Goal: Feedback & Contribution: Submit feedback/report problem

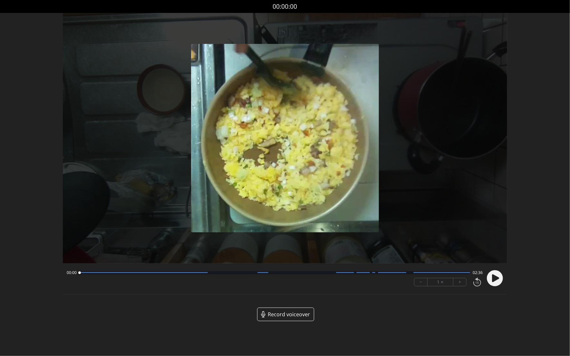
click at [289, 311] on span "Record voiceover" at bounding box center [289, 314] width 42 height 8
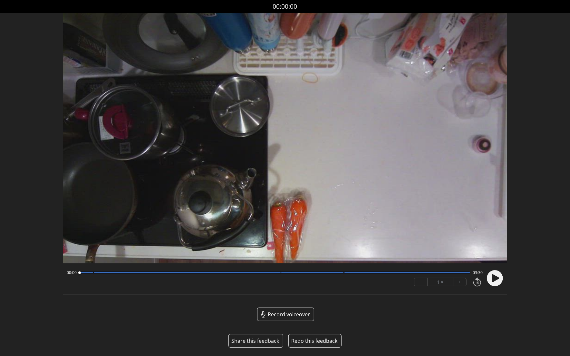
click at [243, 341] on button "Share this feedback" at bounding box center [255, 341] width 48 height 8
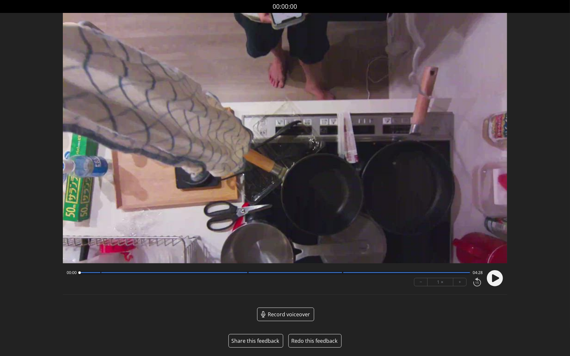
click at [257, 339] on button "Share this feedback" at bounding box center [255, 341] width 48 height 8
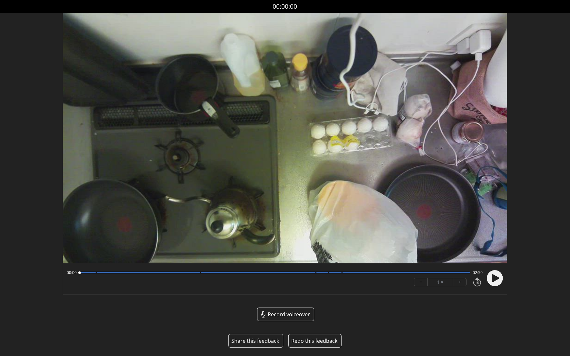
click at [253, 341] on button "Share this feedback" at bounding box center [255, 341] width 48 height 8
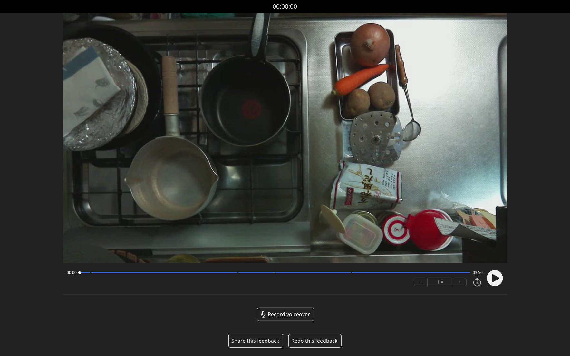
click at [259, 338] on button "Share this feedback" at bounding box center [255, 341] width 48 height 8
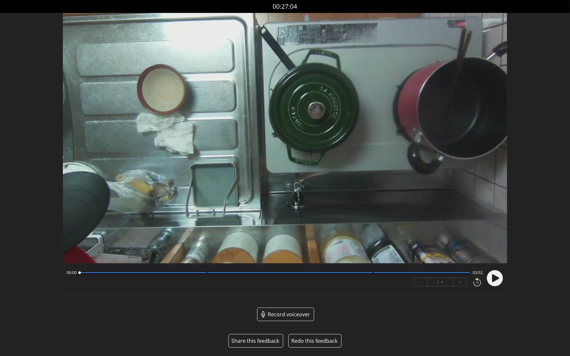
click at [256, 337] on button "Share this feedback" at bounding box center [255, 341] width 48 height 8
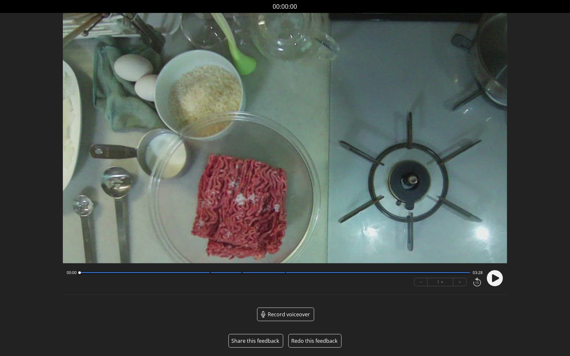
click at [259, 341] on button "Share this feedback" at bounding box center [255, 341] width 48 height 8
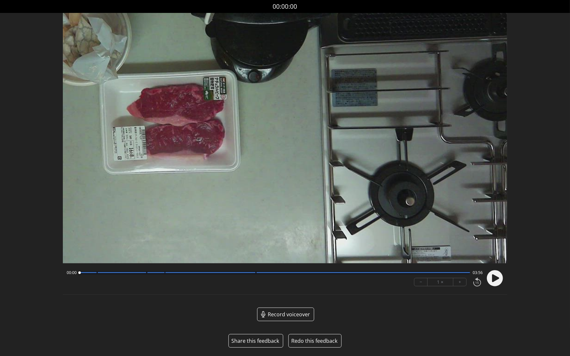
click at [254, 340] on button "Share this feedback" at bounding box center [255, 341] width 48 height 8
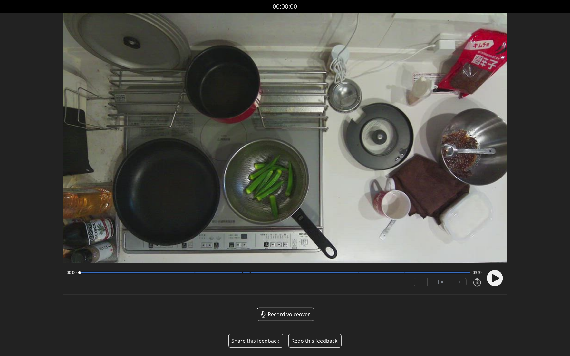
click at [253, 340] on button "Share this feedback" at bounding box center [255, 341] width 48 height 8
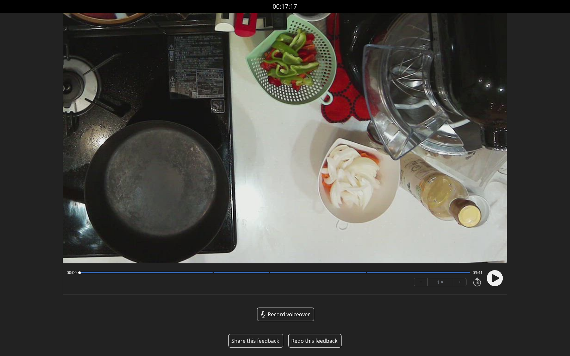
click at [255, 338] on button "Share this feedback" at bounding box center [255, 341] width 48 height 8
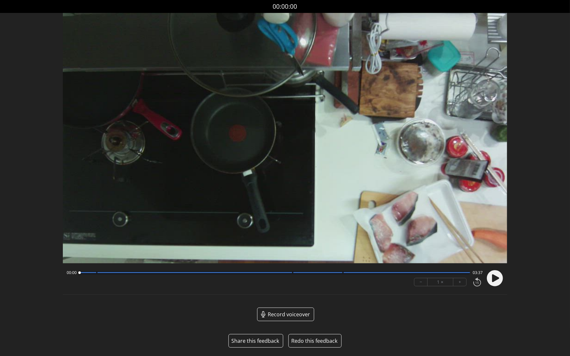
click at [248, 341] on button "Share this feedback" at bounding box center [255, 341] width 48 height 8
